Goal: Find specific page/section

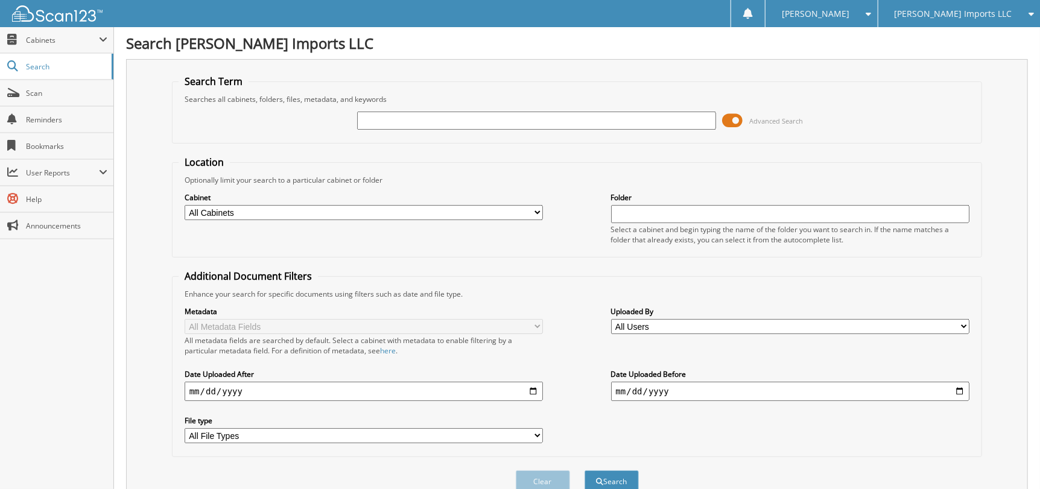
drag, startPoint x: 991, startPoint y: 22, endPoint x: 987, endPoint y: 44, distance: 22.1
click at [991, 22] on div "[PERSON_NAME] Imports LLC" at bounding box center [959, 13] width 150 height 27
click at [986, 46] on link "[PERSON_NAME] Inc (GMC)" at bounding box center [959, 37] width 162 height 21
click at [412, 122] on input "text" at bounding box center [536, 121] width 359 height 18
type input "G78460"
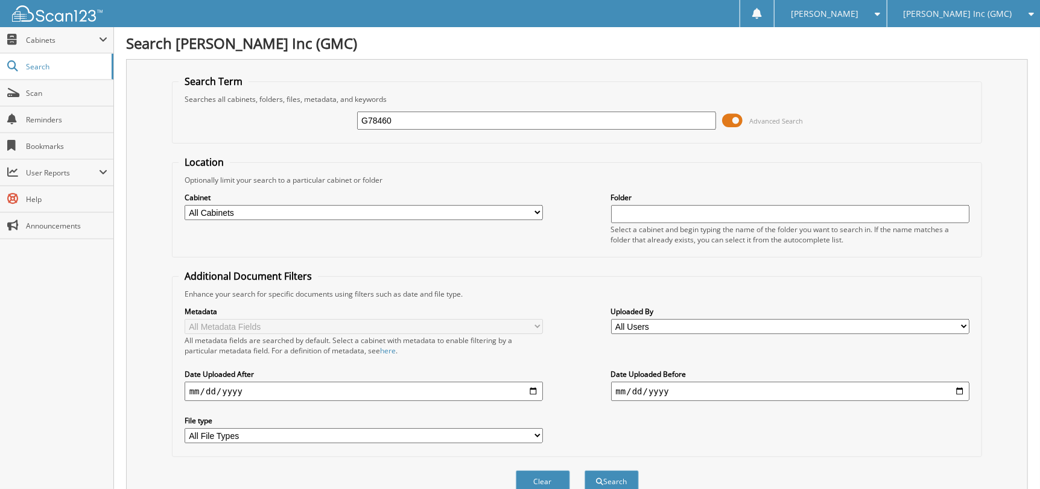
click at [585, 471] on button "Search" at bounding box center [612, 482] width 54 height 22
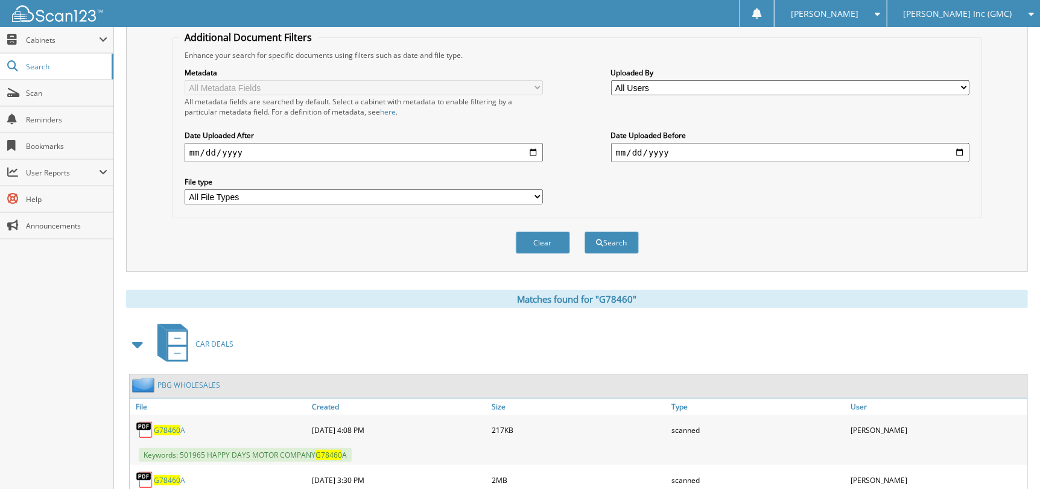
scroll to position [362, 0]
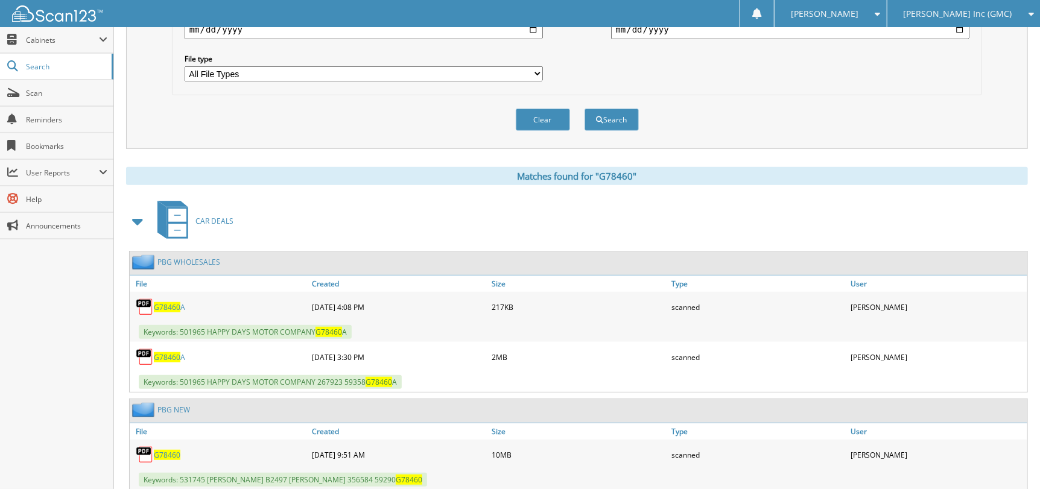
click at [163, 450] on span "G78460" at bounding box center [167, 455] width 27 height 10
